Goal: Task Accomplishment & Management: Use online tool/utility

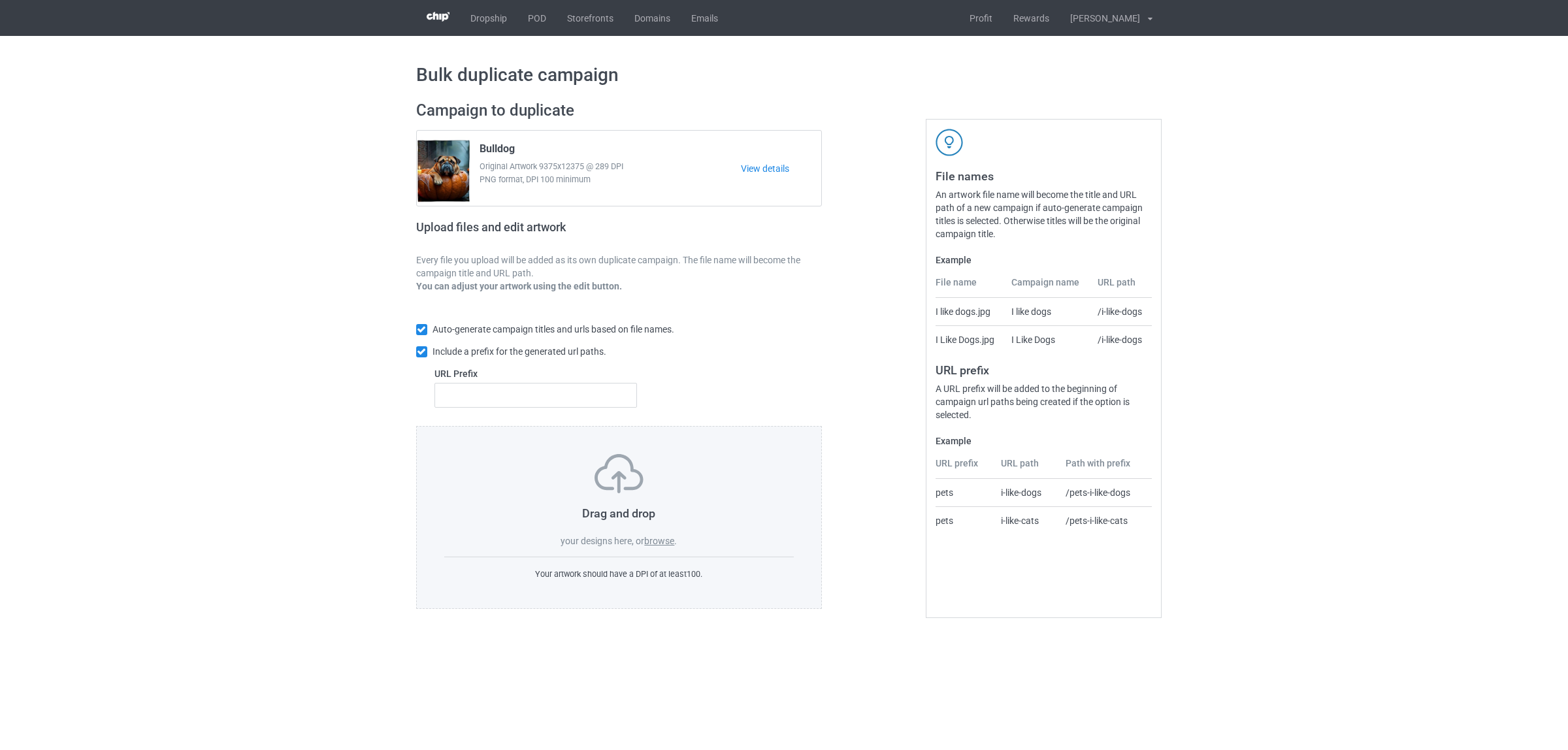
click at [654, 543] on label "browse" at bounding box center [659, 541] width 30 height 11
click at [0, 0] on input "browse" at bounding box center [0, 0] width 0 height 0
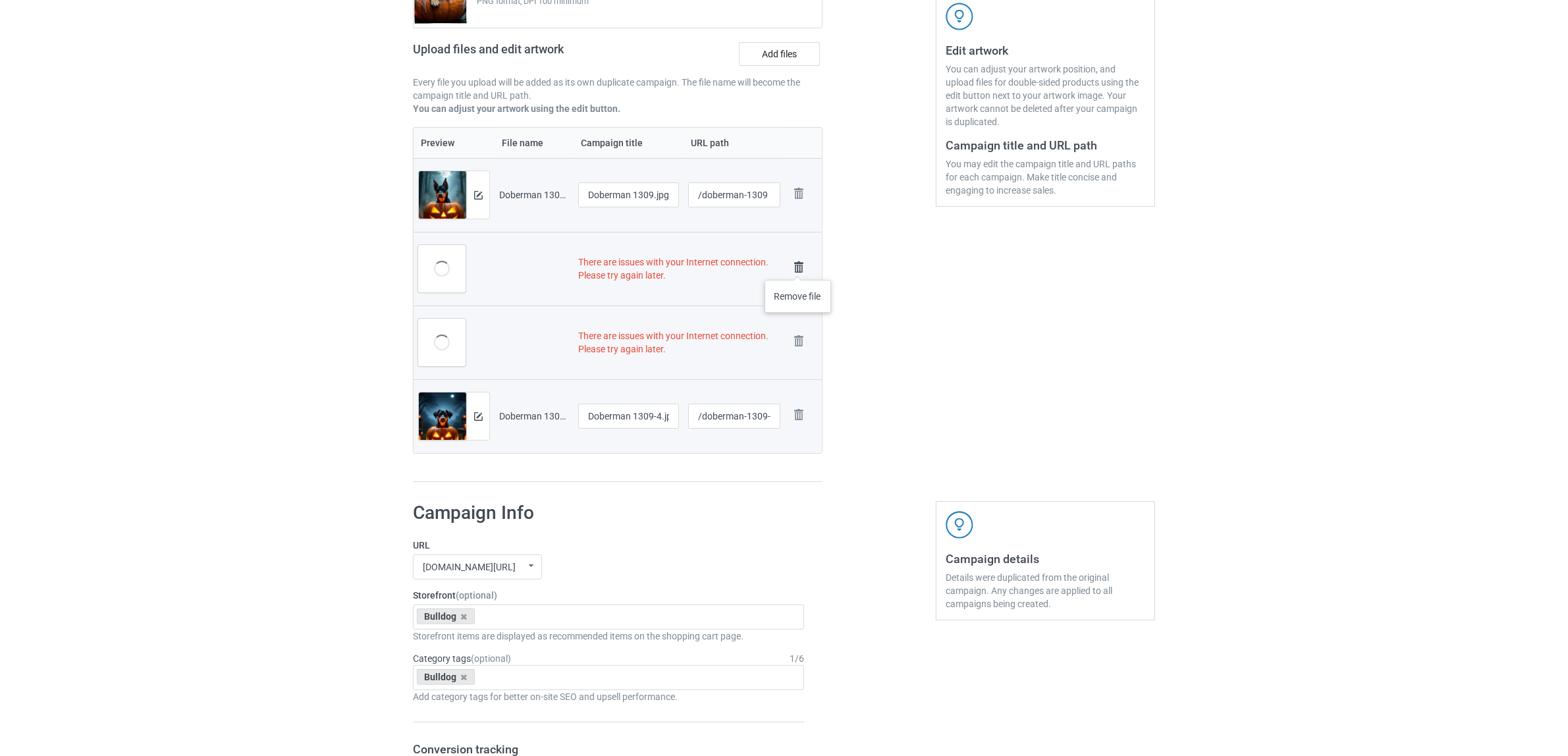
click at [798, 266] on img at bounding box center [799, 267] width 19 height 19
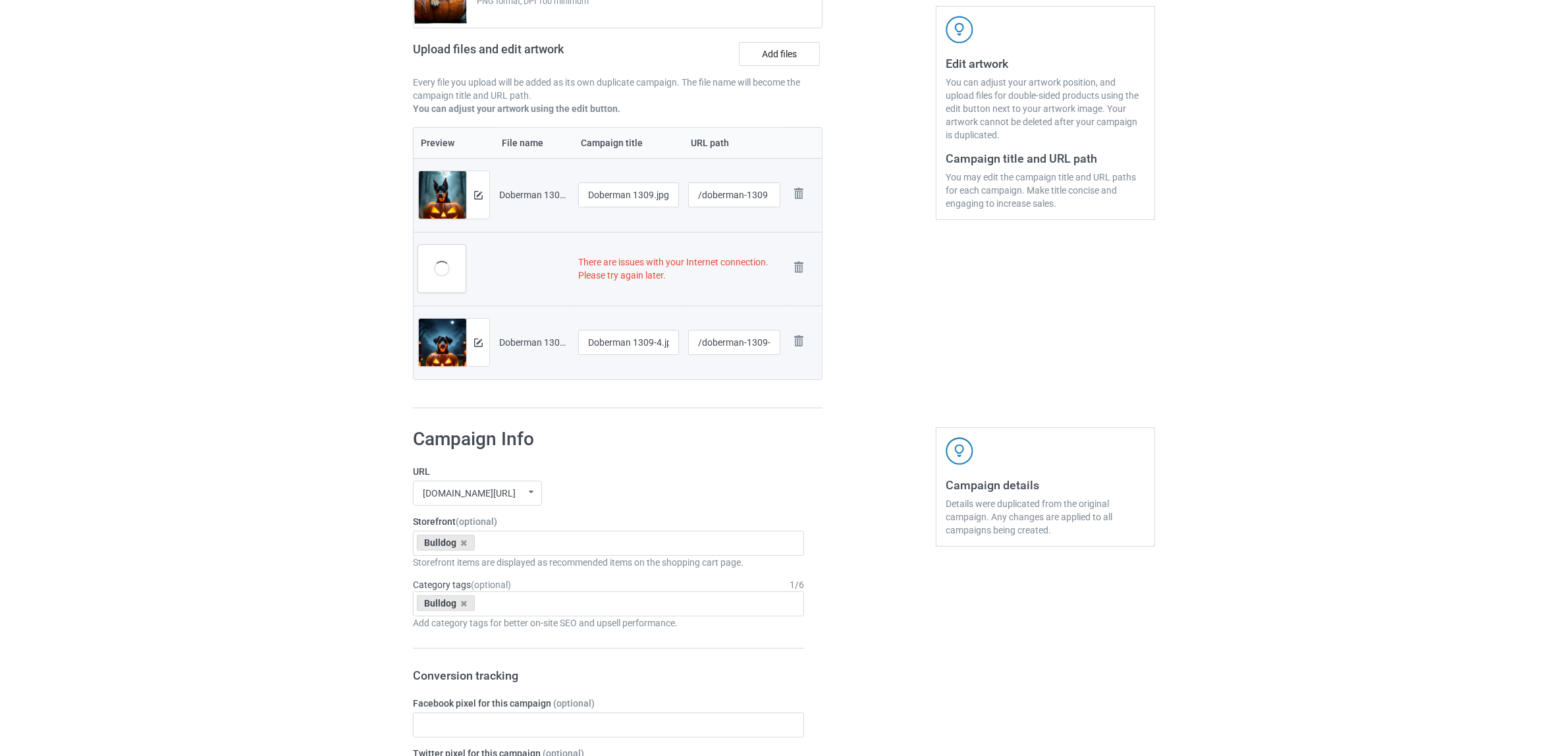
click at [0, 0] on img at bounding box center [0, 0] width 0 height 0
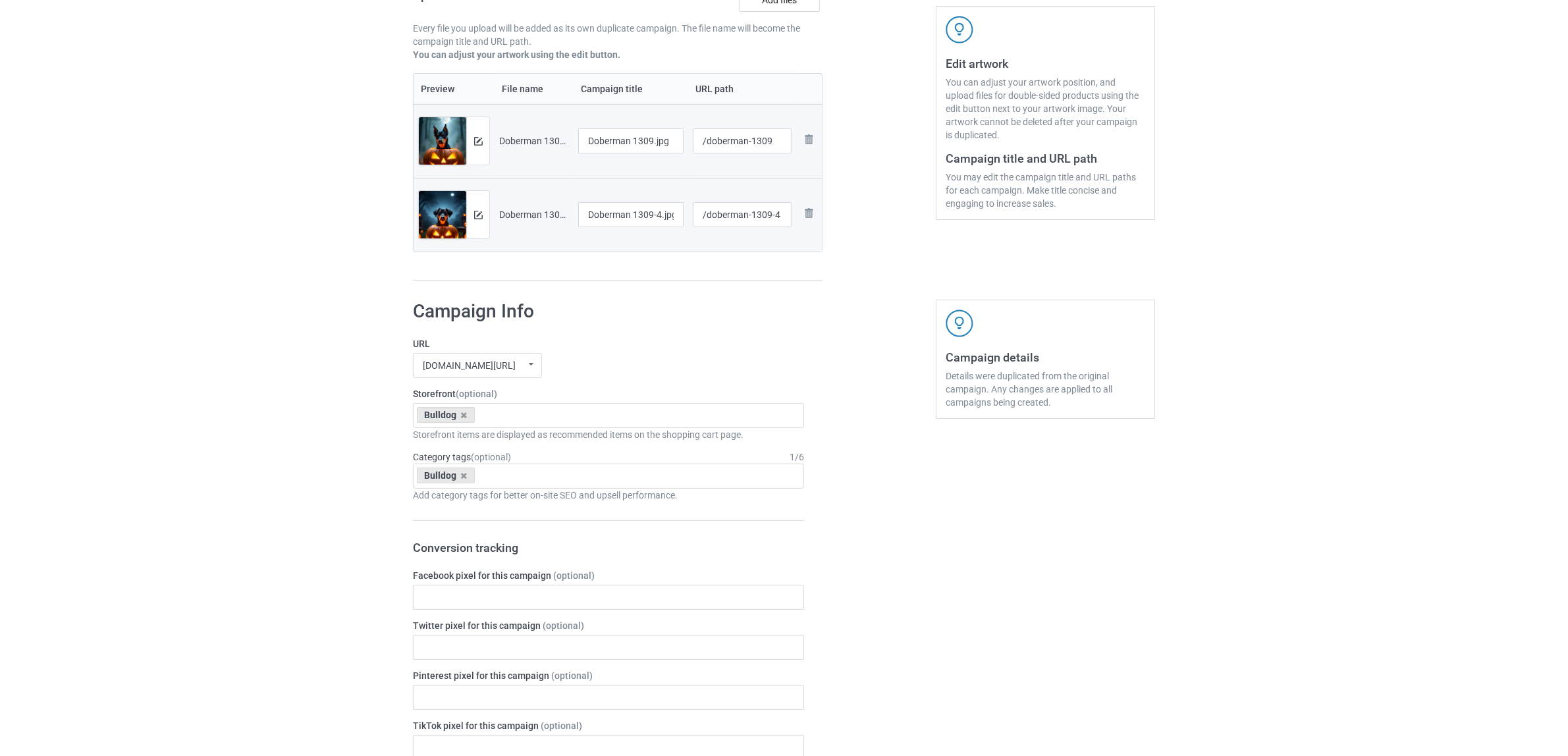
scroll to position [180, 0]
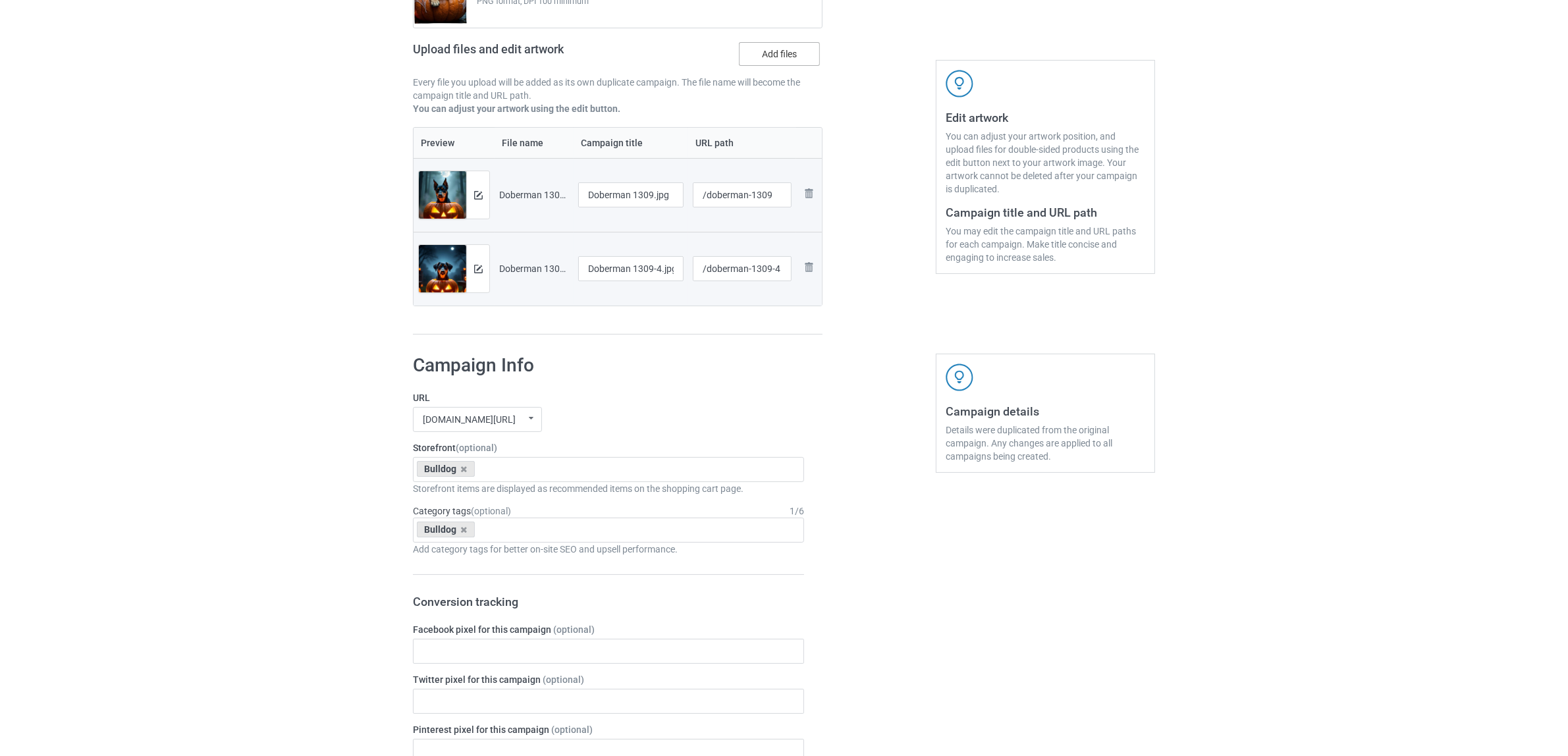
click at [777, 59] on label "Add files" at bounding box center [779, 54] width 81 height 24
click at [0, 0] on input "Add files" at bounding box center [0, 0] width 0 height 0
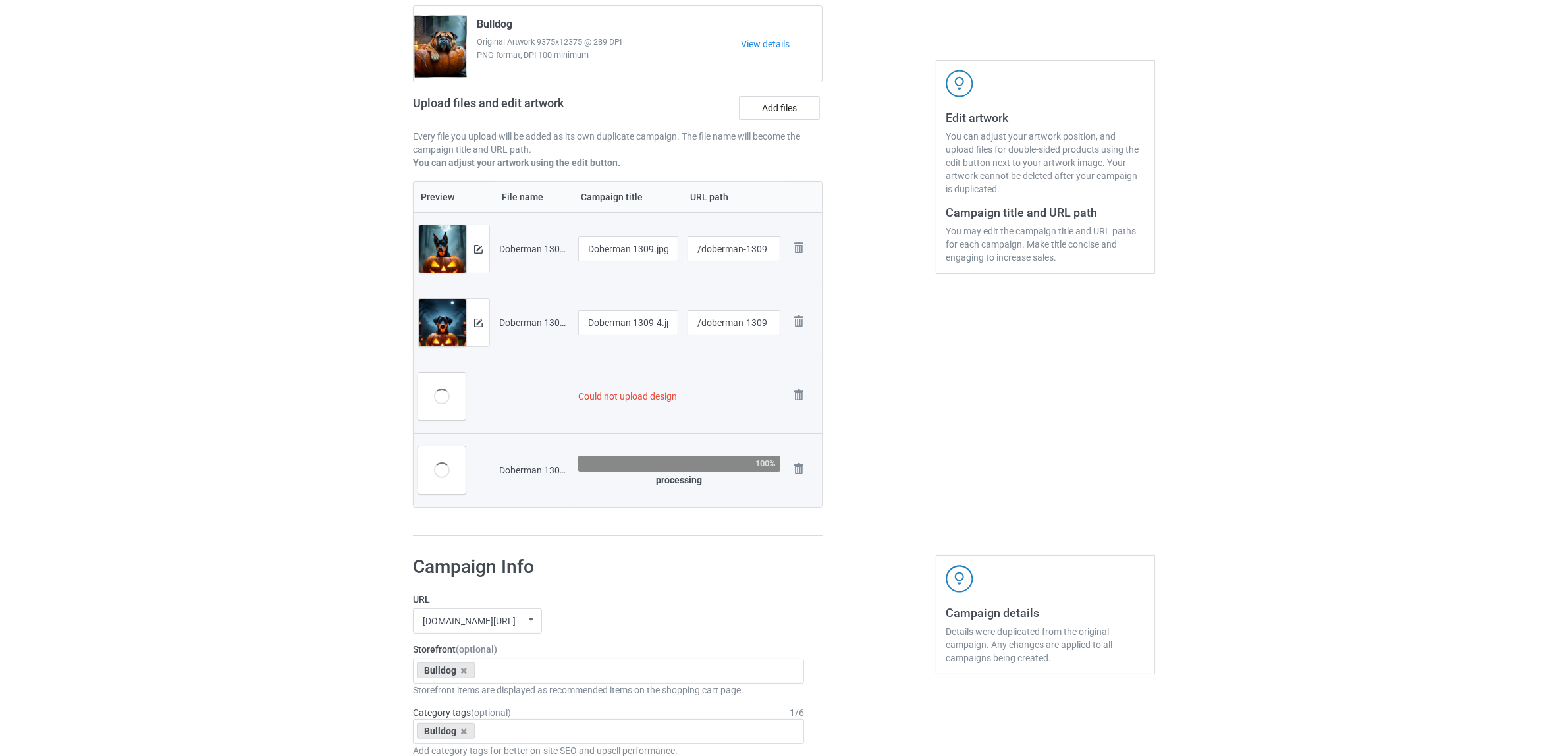
scroll to position [234, 0]
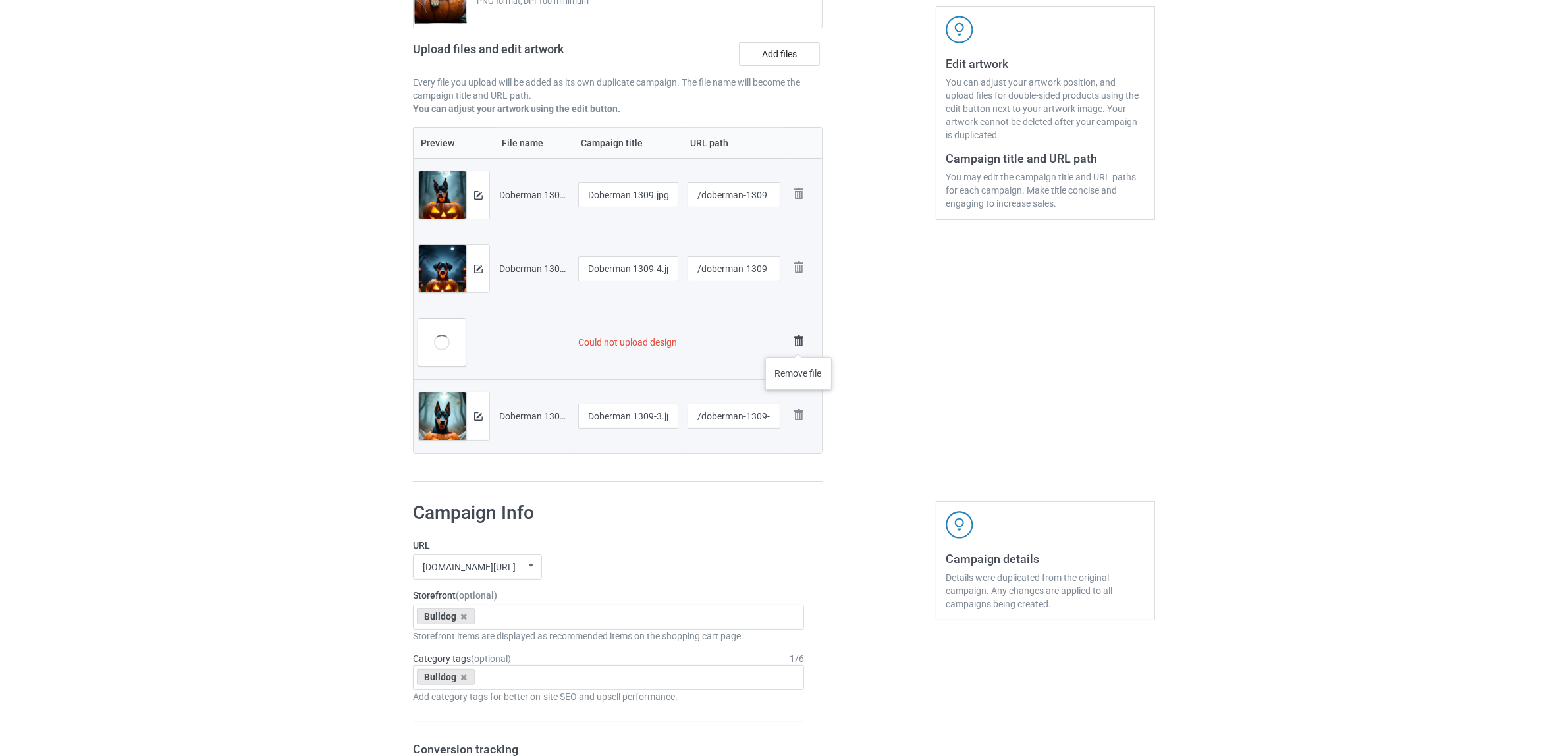
click at [799, 344] on img at bounding box center [799, 341] width 19 height 19
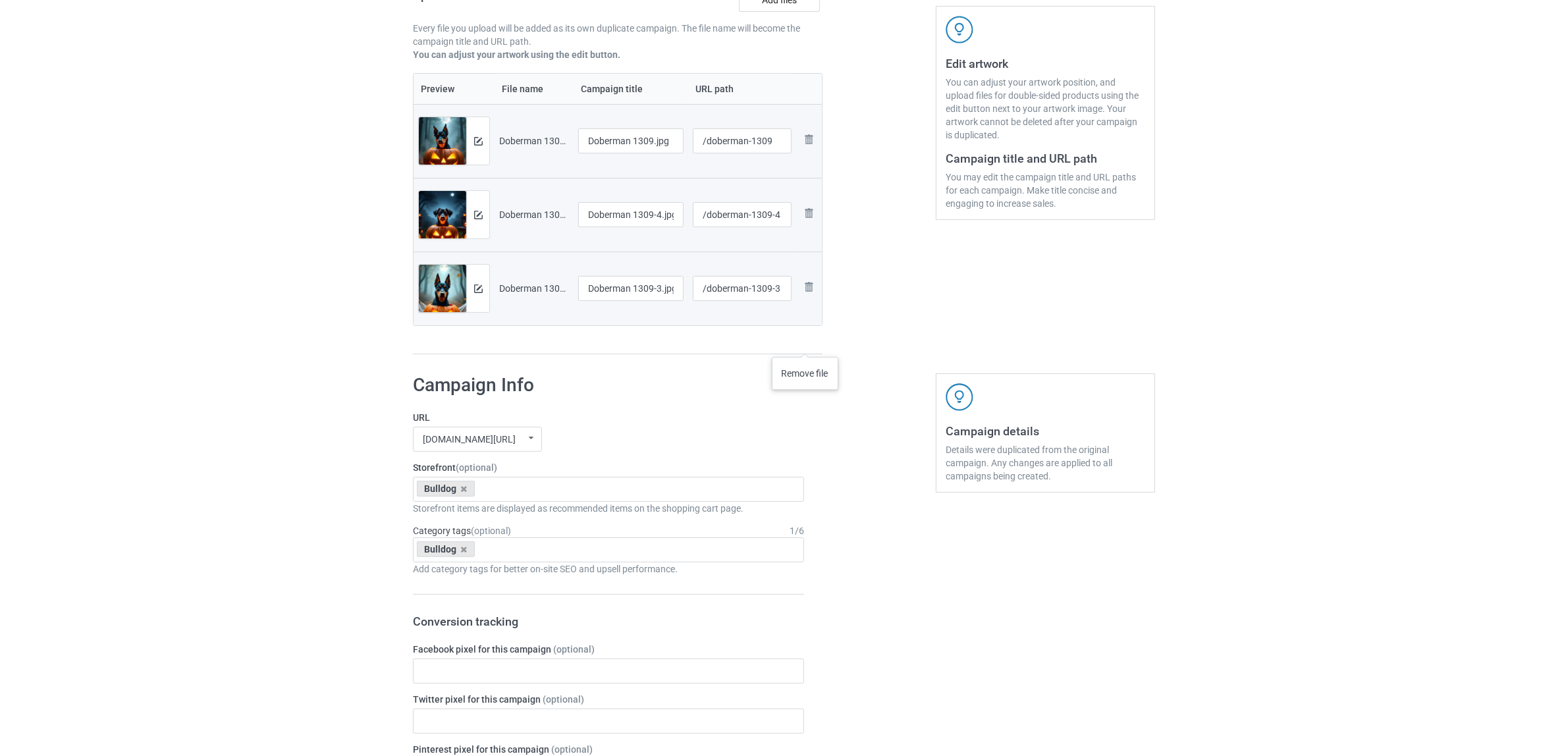
scroll to position [180, 0]
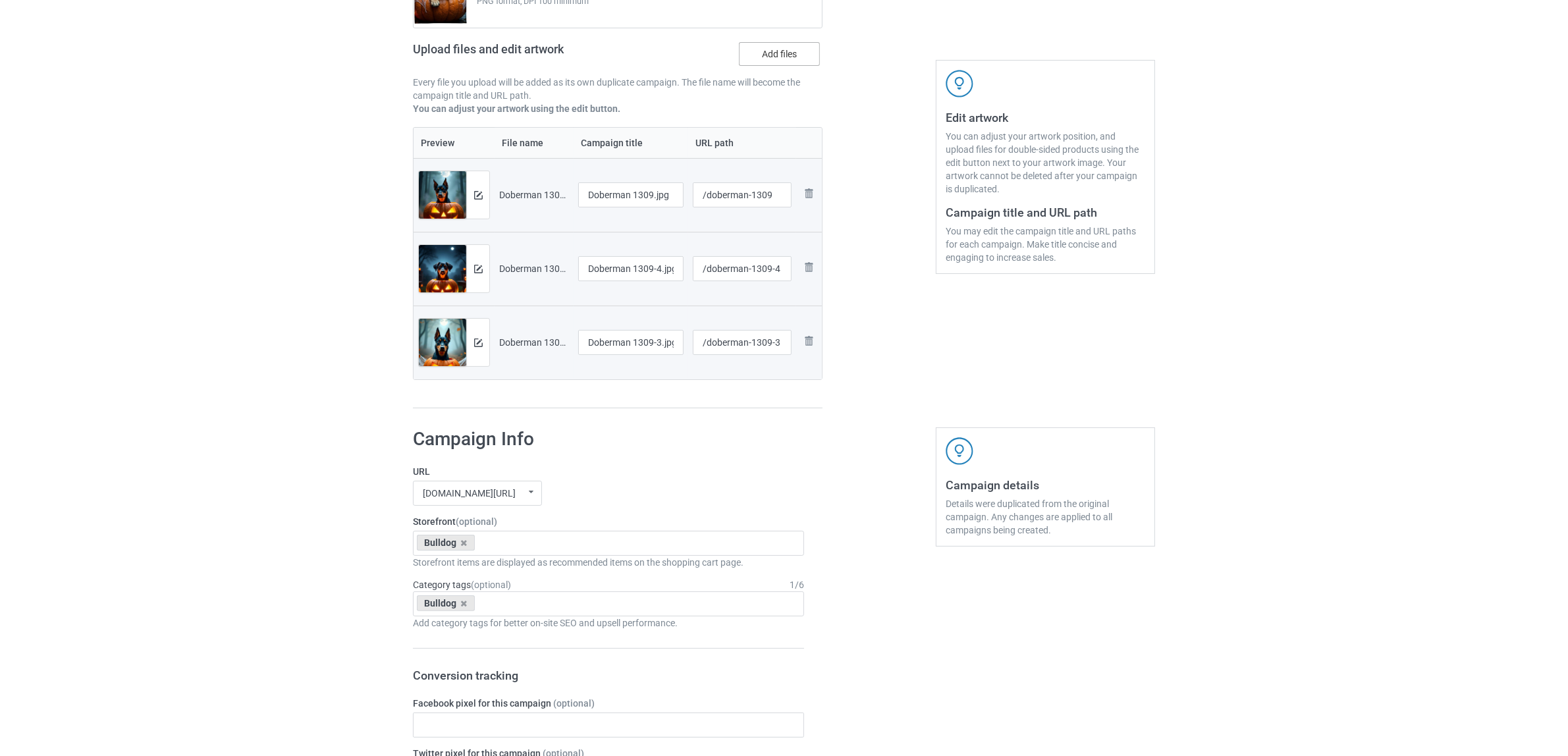
click at [767, 57] on label "Add files" at bounding box center [779, 54] width 81 height 24
click at [0, 0] on input "Add files" at bounding box center [0, 0] width 0 height 0
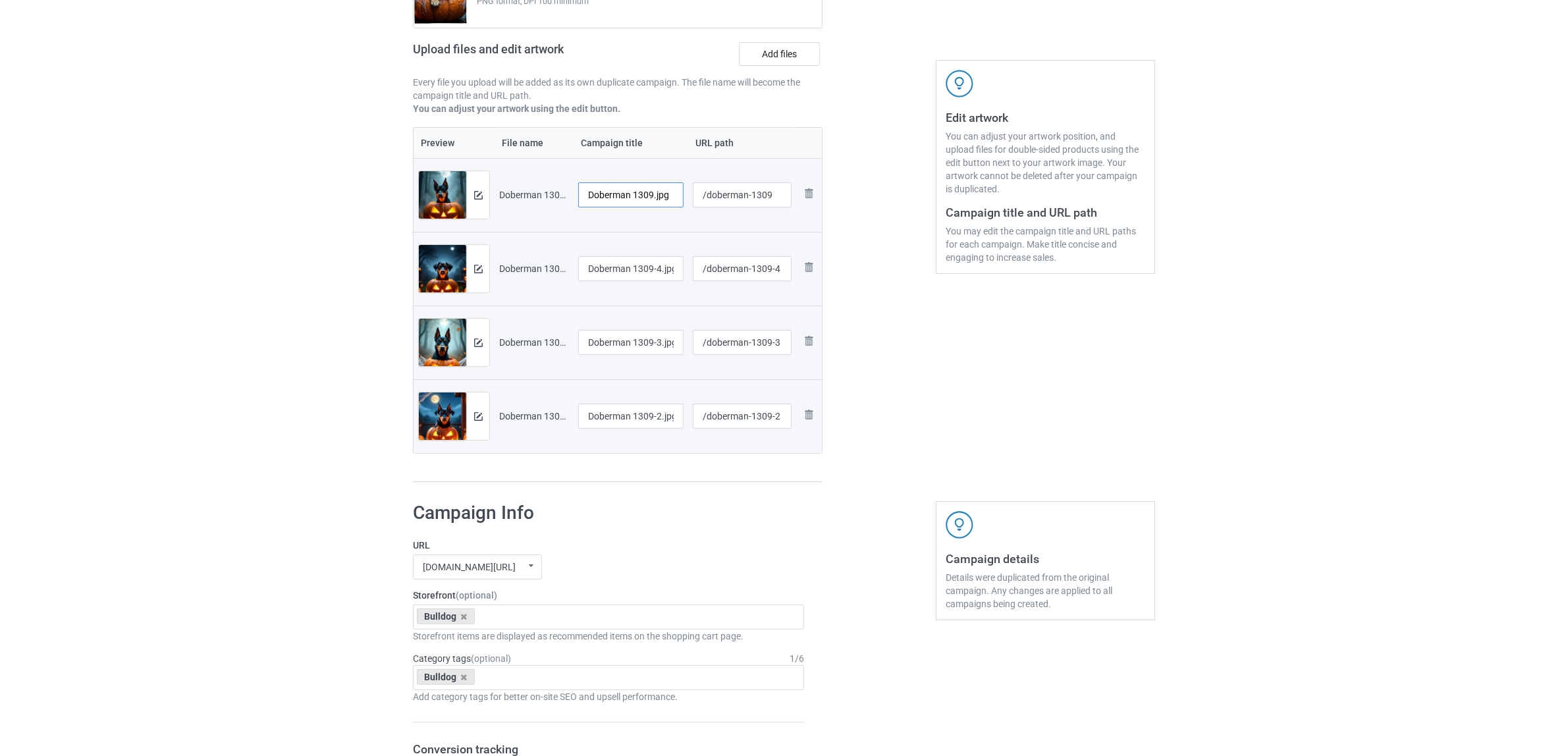
drag, startPoint x: 633, startPoint y: 190, endPoint x: 679, endPoint y: 193, distance: 46.1
click at [679, 193] on input "Doberman 1309.jpg" at bounding box center [631, 195] width 105 height 25
click at [609, 192] on input "Doberman" at bounding box center [631, 195] width 105 height 25
type input "Doberman"
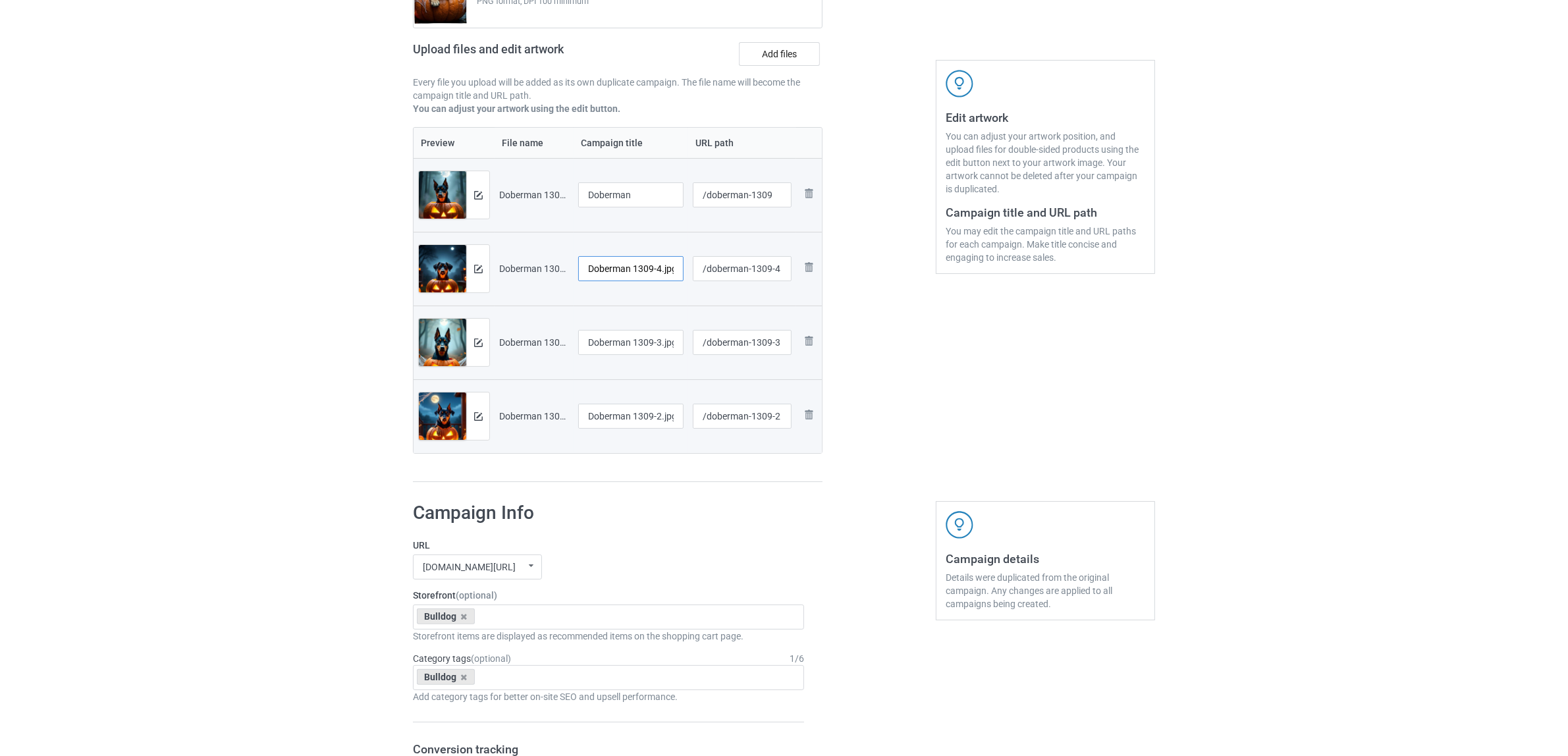
click at [639, 272] on input "Doberman 1309-4.jpg" at bounding box center [631, 269] width 105 height 25
paste input "text"
type input "Doberman"
click at [649, 352] on input "Doberman 1309-3.jpg" at bounding box center [631, 342] width 105 height 25
paste input "text"
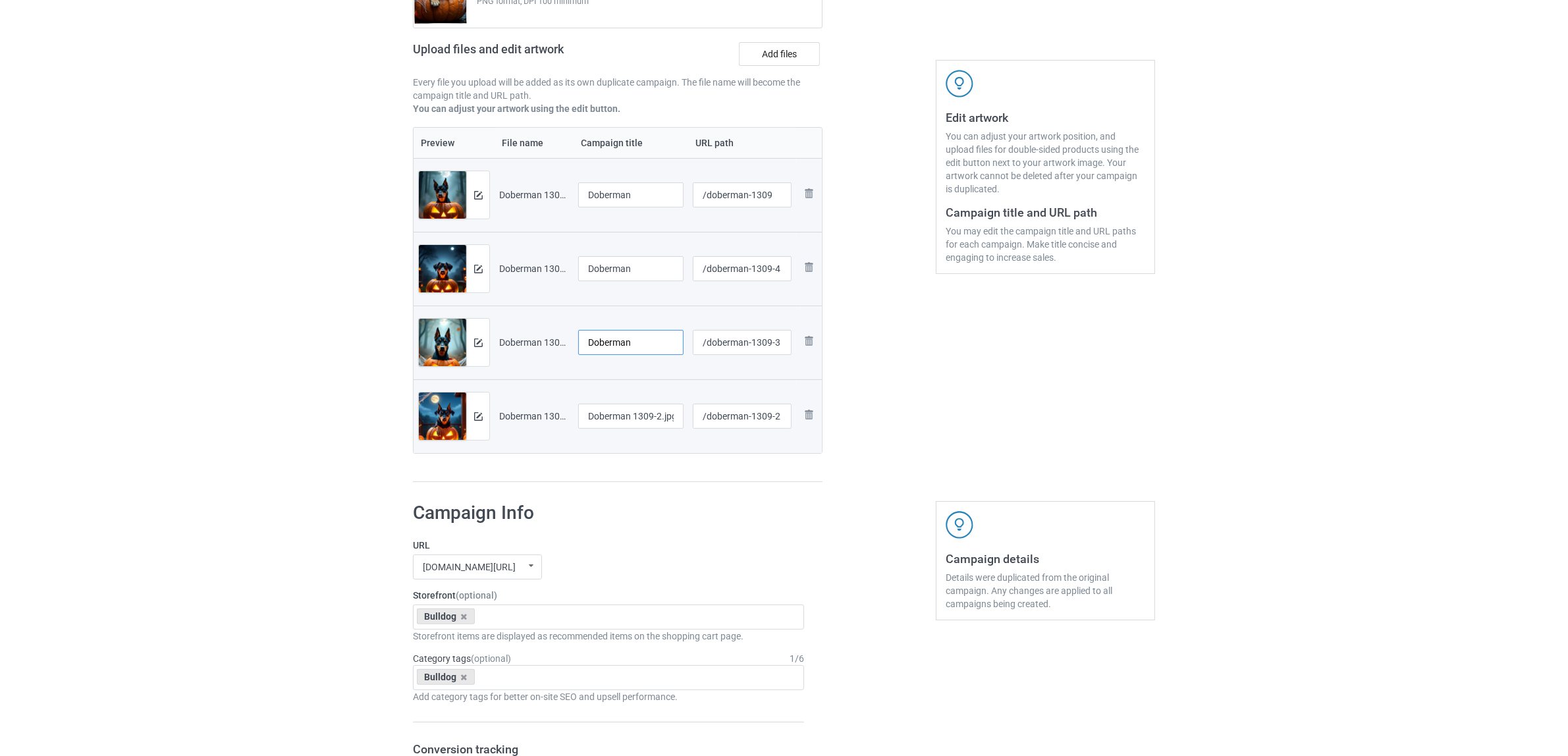
type input "Doberman"
click at [623, 412] on input "Doberman 1309-2.jpg" at bounding box center [631, 416] width 105 height 25
paste input "text"
type input "Doberman"
click at [656, 490] on div "Campaign to duplicate Bulldog Original Artwork 9375x12375 @ 289 DPI PNG format,…" at bounding box center [617, 202] width 428 height 579
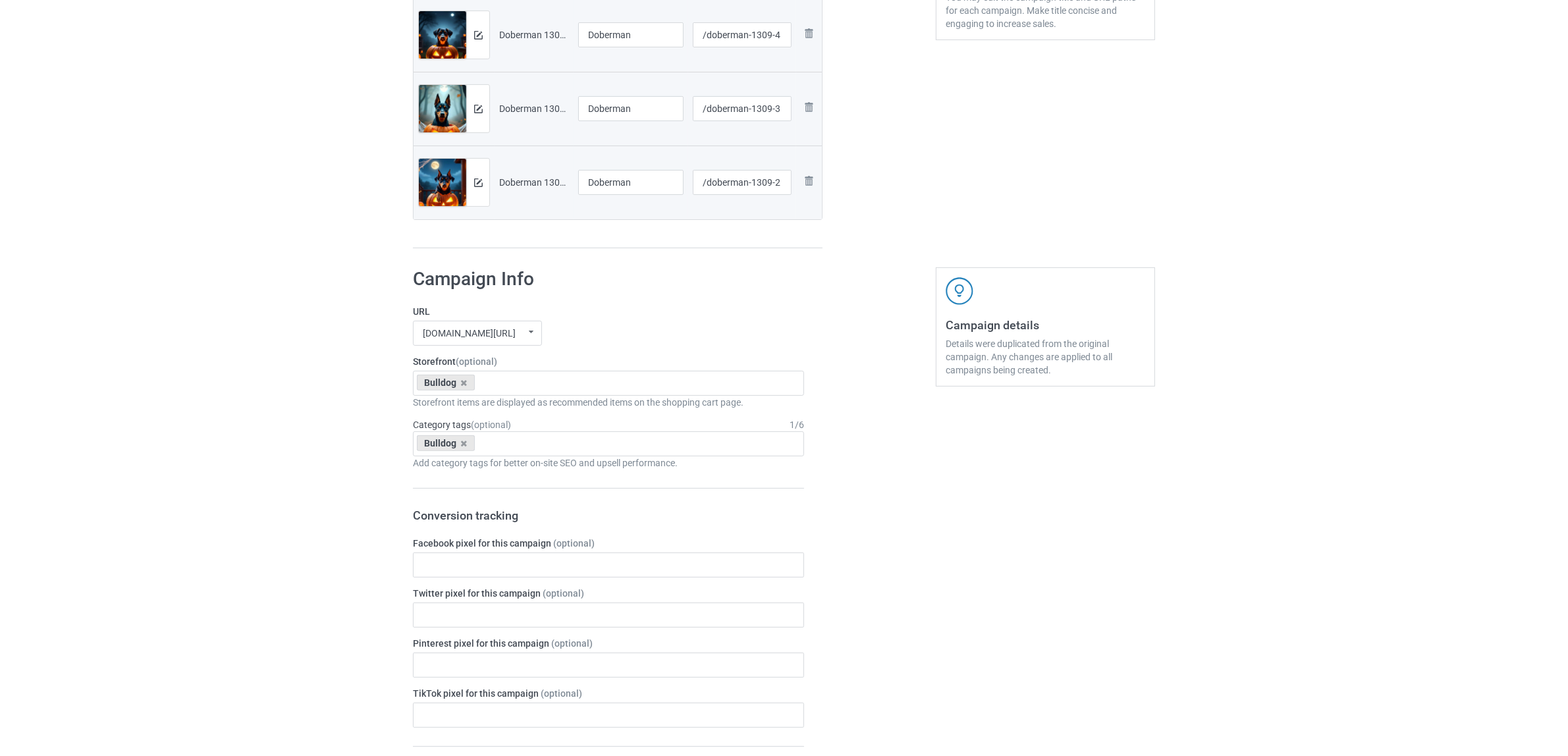
scroll to position [427, 0]
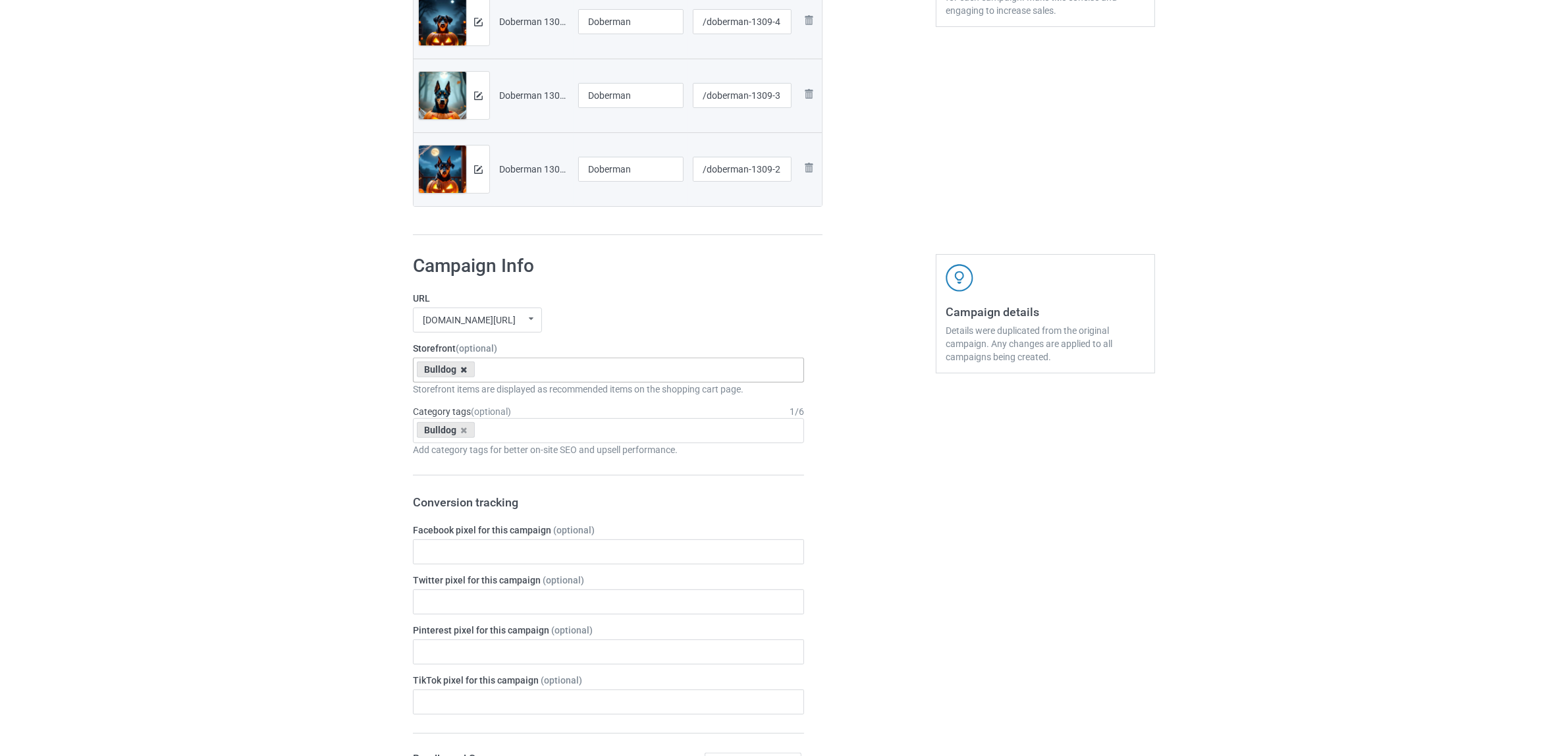
click at [463, 372] on icon at bounding box center [464, 370] width 7 height 9
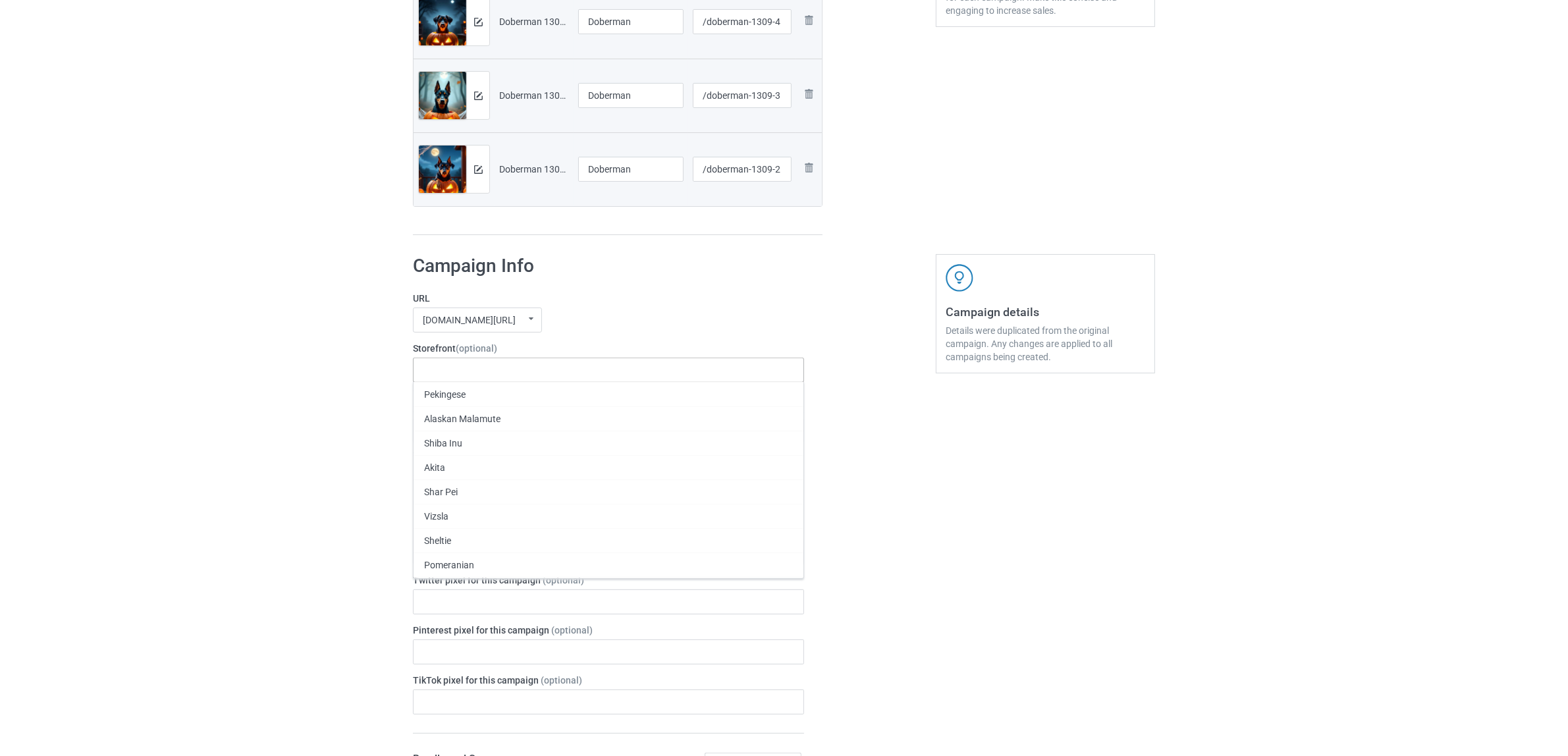
paste input "Doberman"
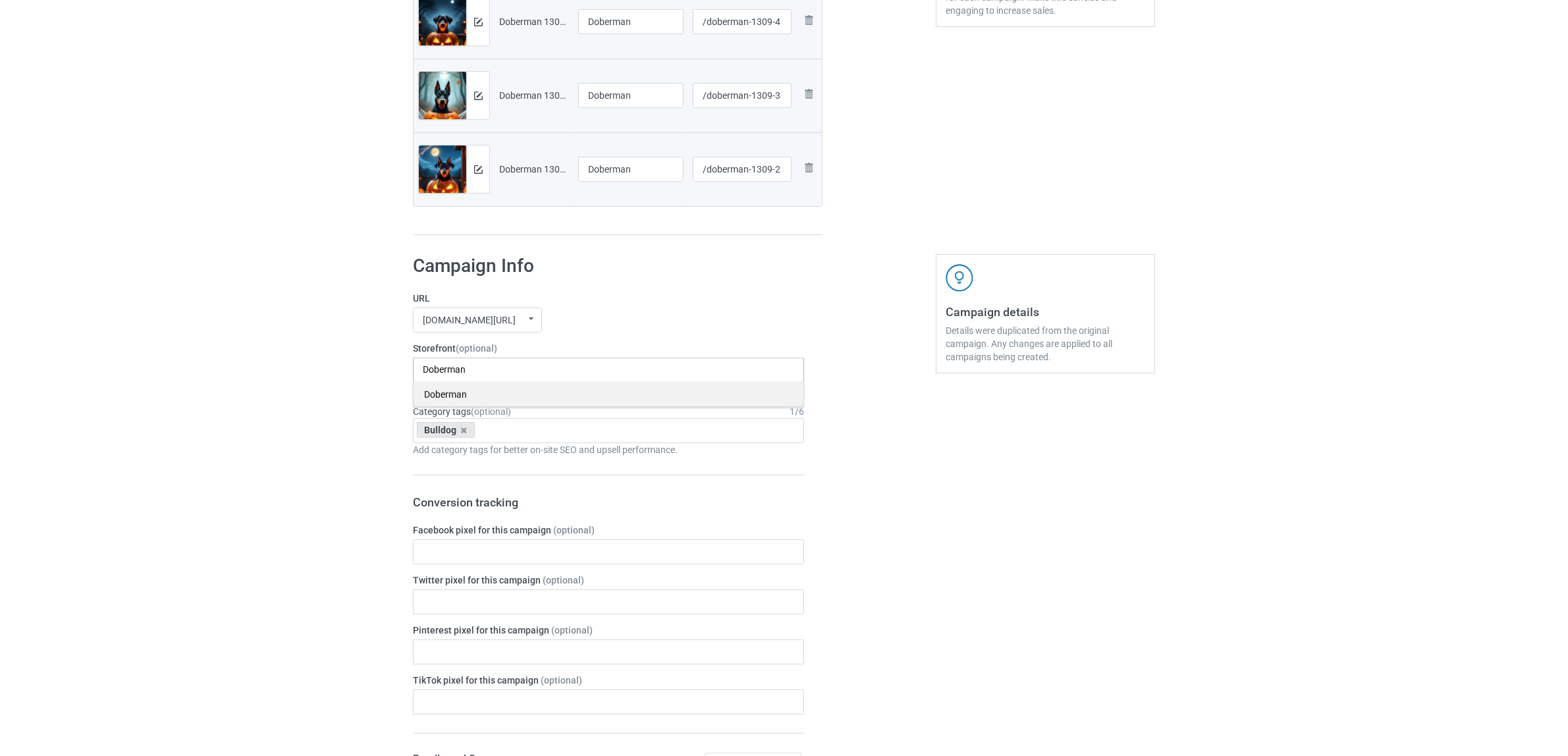
type input "Doberman"
click at [438, 398] on div "Doberman" at bounding box center [608, 394] width 390 height 25
click at [461, 430] on icon at bounding box center [464, 430] width 7 height 9
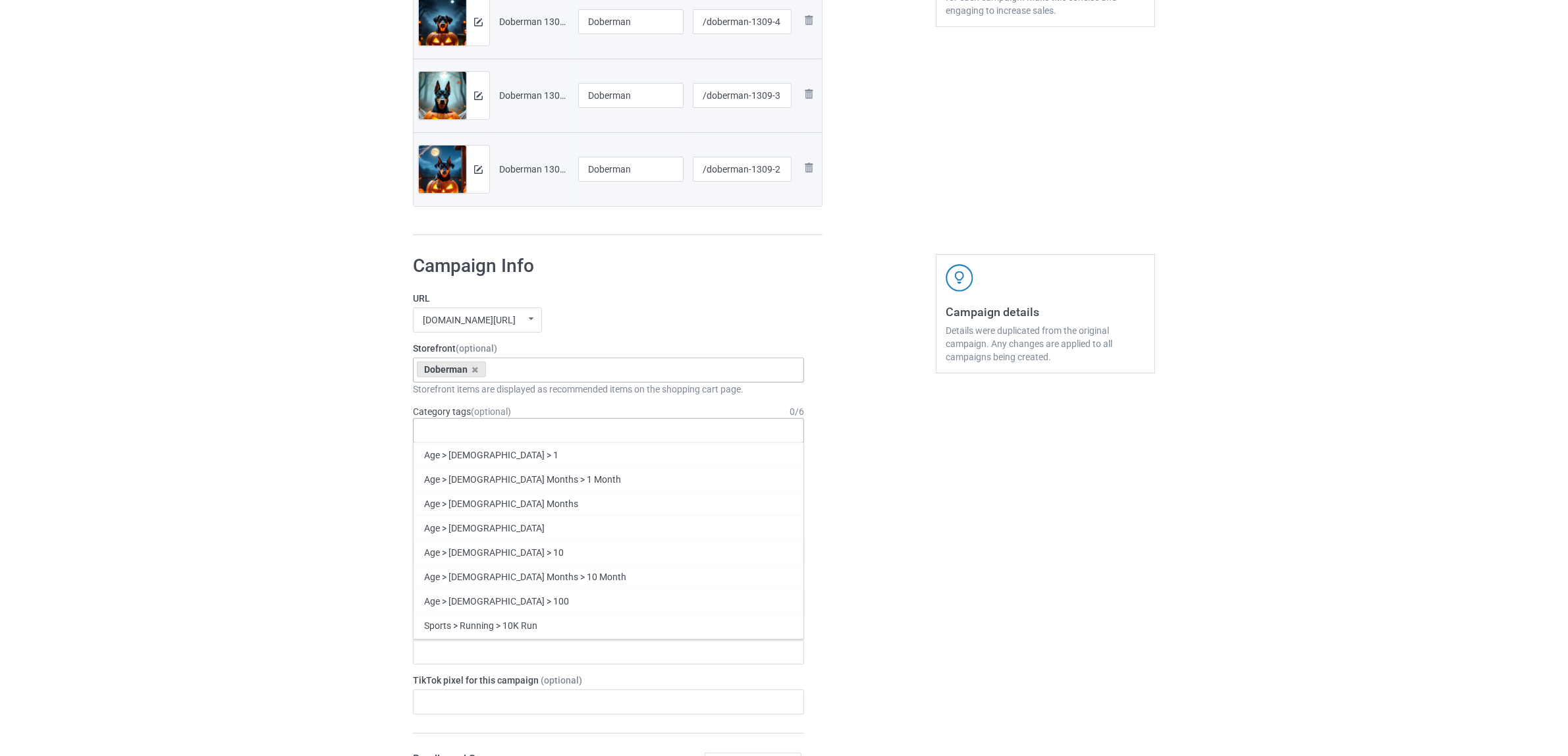
paste input "Doberman"
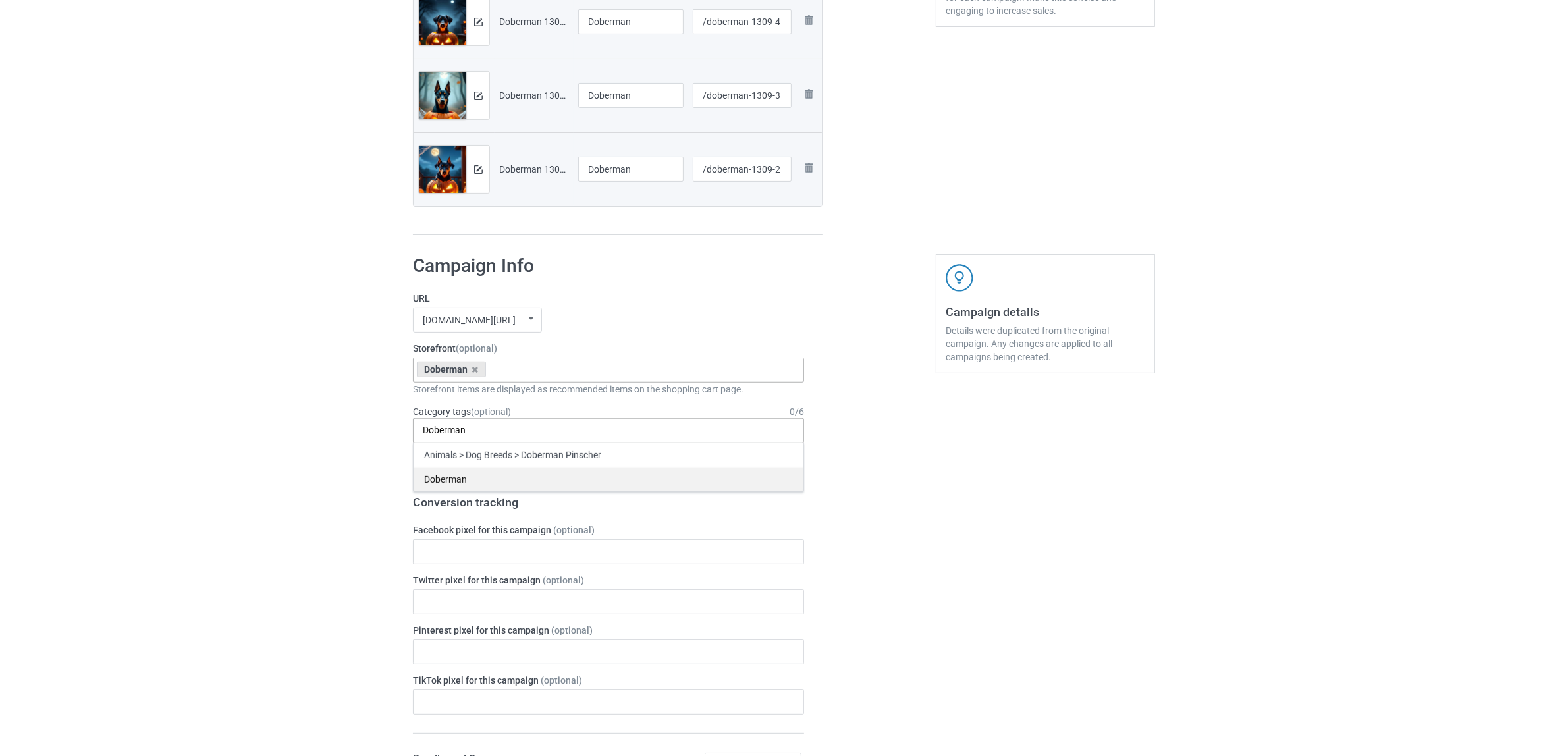
type input "Doberman"
click at [442, 476] on div "Doberman" at bounding box center [608, 479] width 390 height 25
click at [312, 446] on div "Bulk duplicate campaign Campaign to duplicate Bulldog Original Artwork 9375x123…" at bounding box center [784, 540] width 1568 height 1861
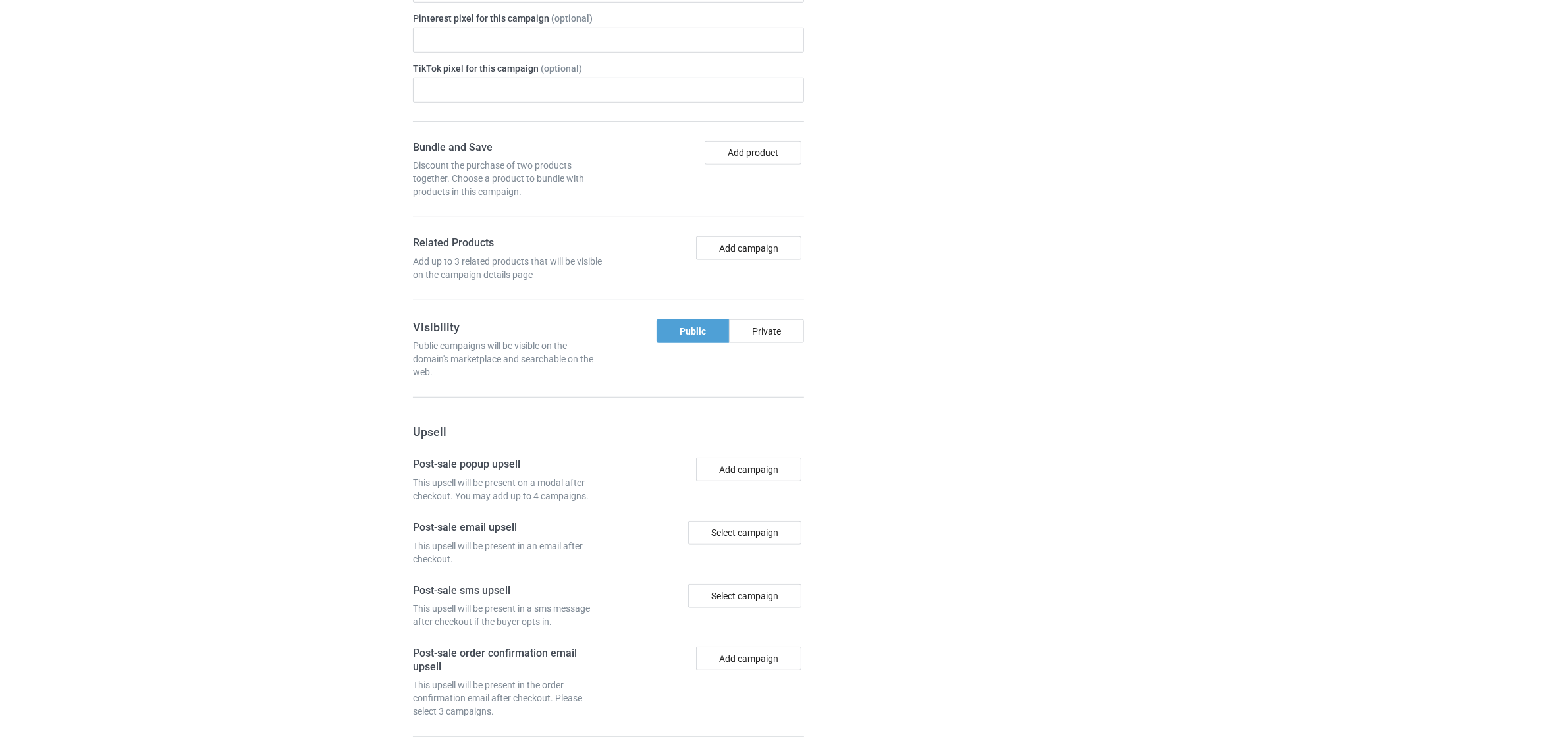
scroll to position [1146, 0]
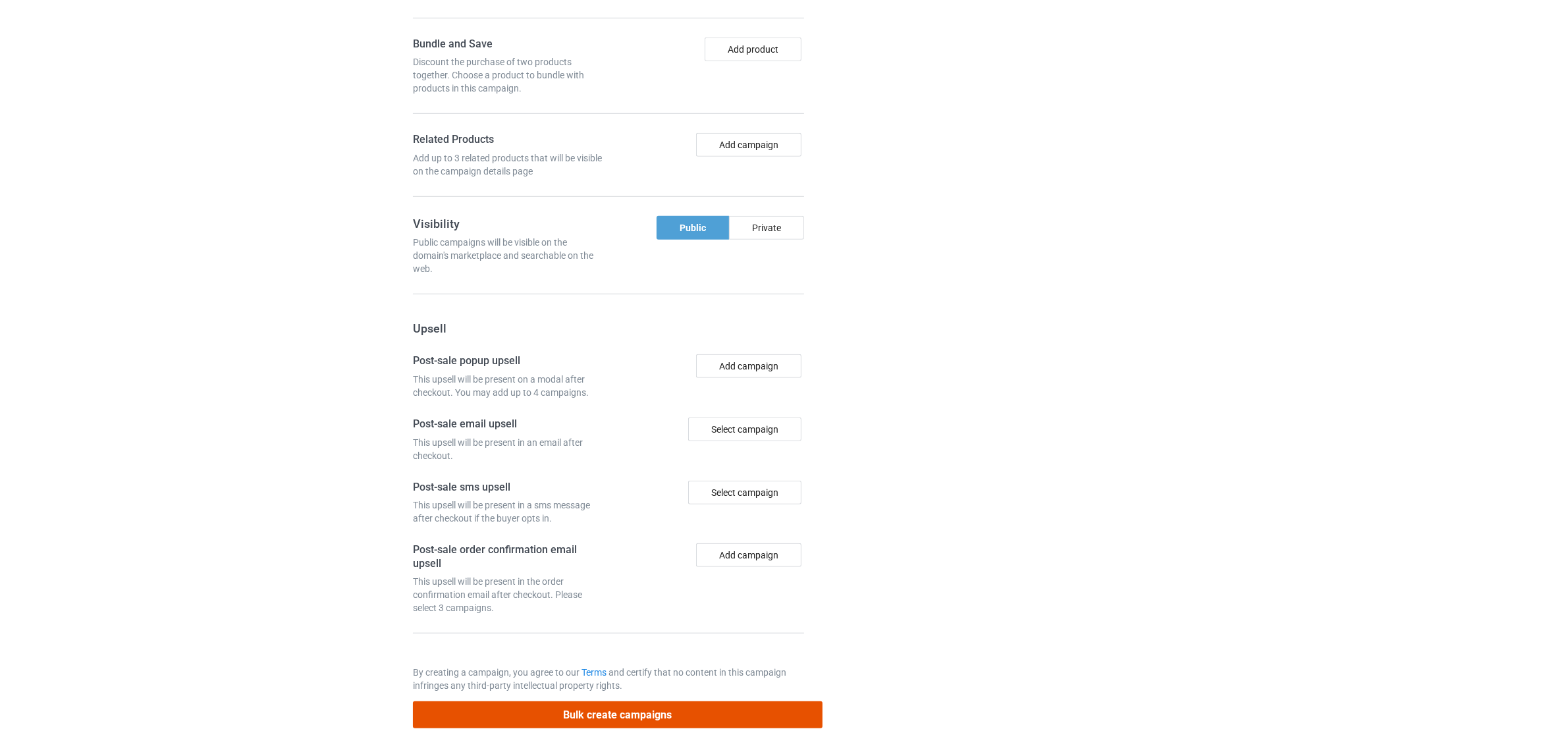
click at [637, 710] on button "Bulk create campaigns" at bounding box center [617, 715] width 410 height 27
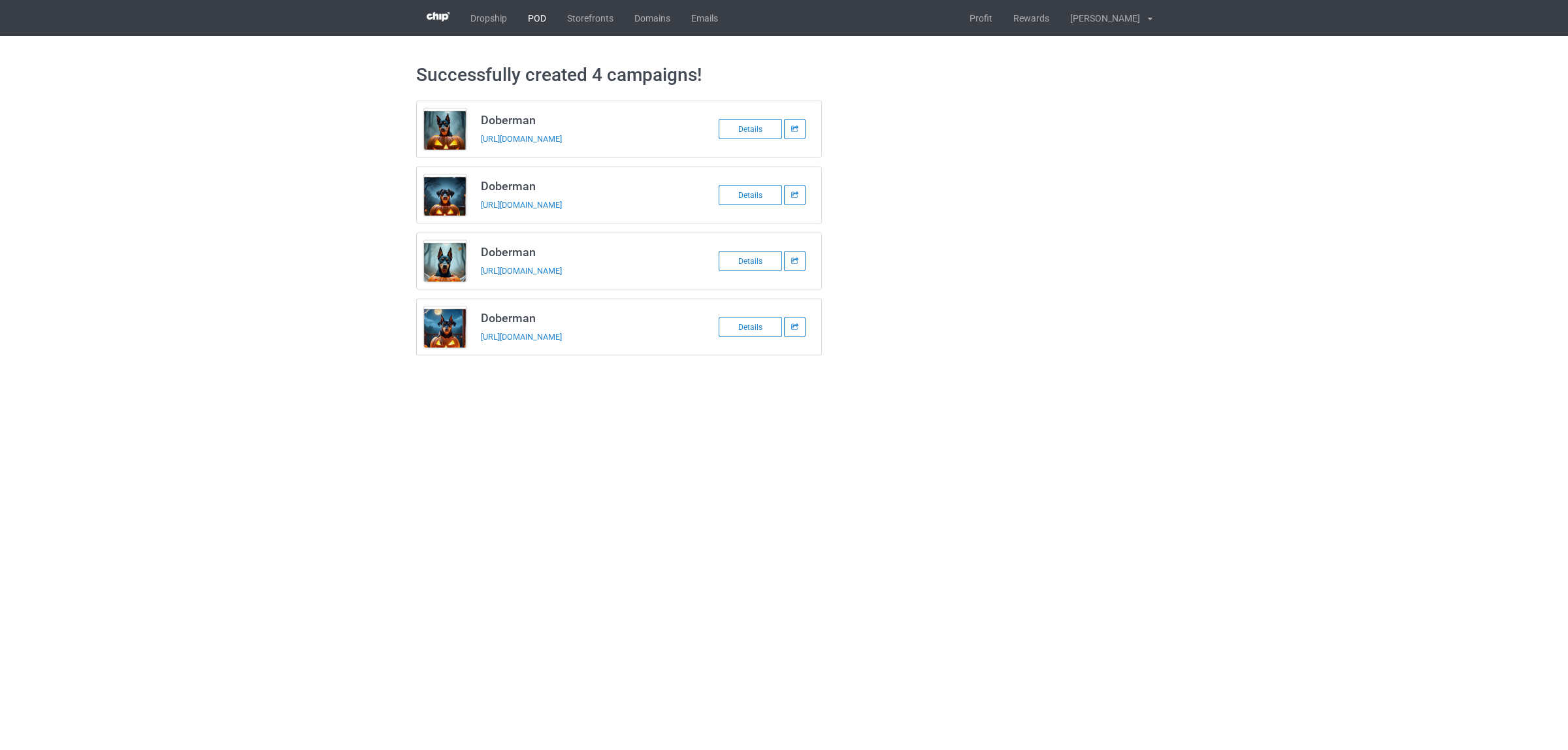
click at [533, 15] on link "POD" at bounding box center [537, 18] width 39 height 36
